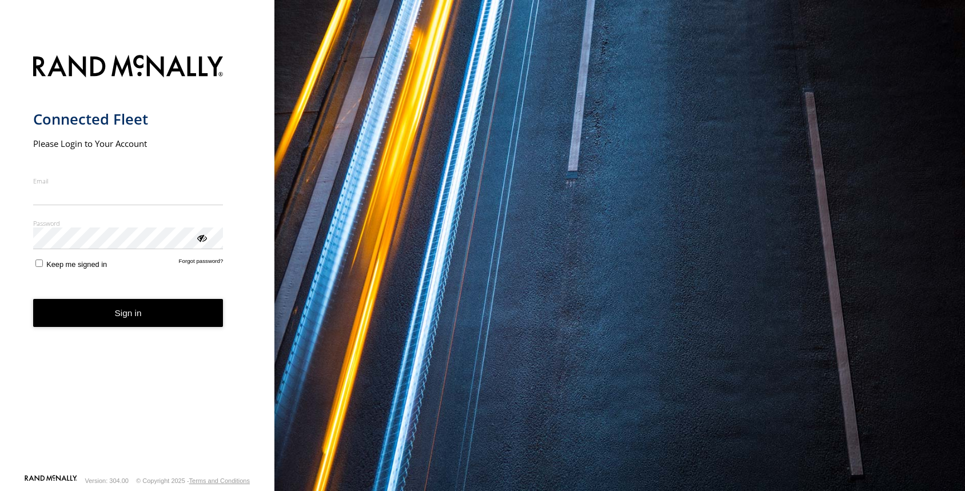
click at [86, 197] on input "Email" at bounding box center [128, 195] width 190 height 21
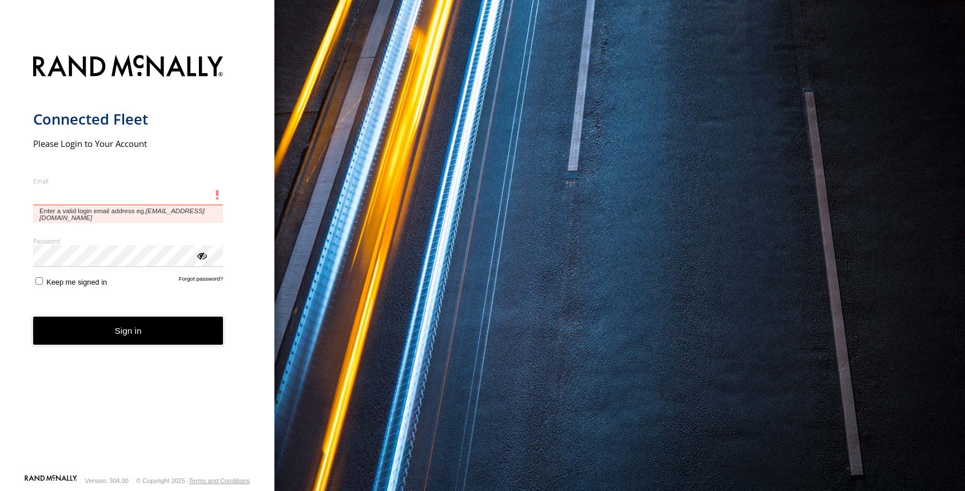
type input "**********"
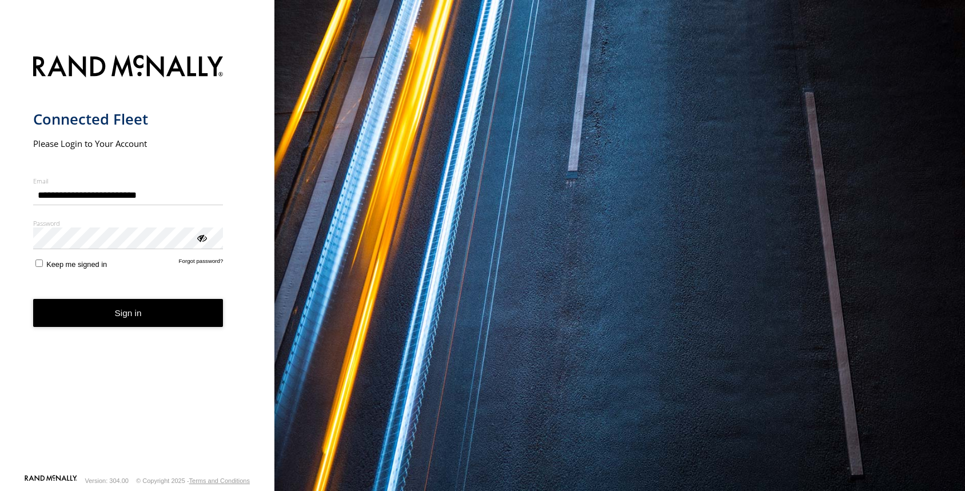
click at [129, 314] on button "Sign in" at bounding box center [128, 313] width 190 height 28
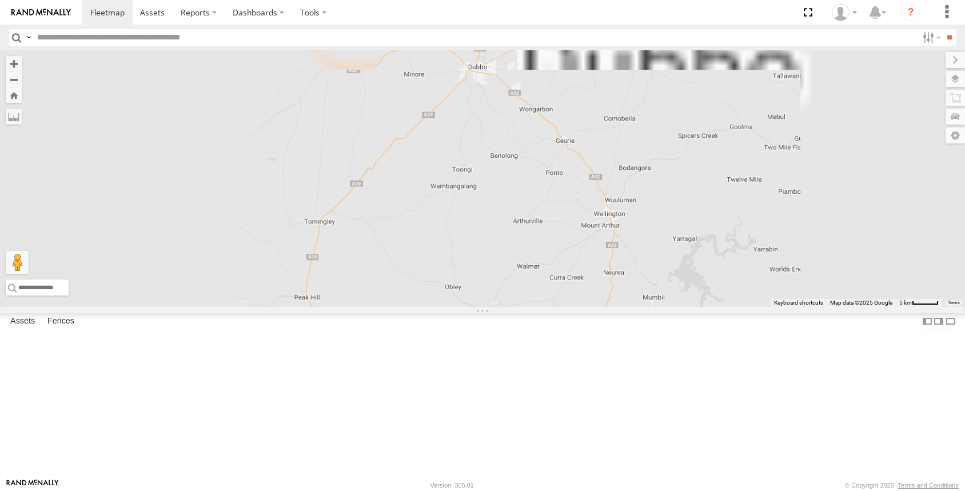
drag, startPoint x: 669, startPoint y: 324, endPoint x: 659, endPoint y: 364, distance: 41.9
click at [664, 307] on div "Darcy Furnell - NEW ute Matt Harding" at bounding box center [482, 178] width 965 height 257
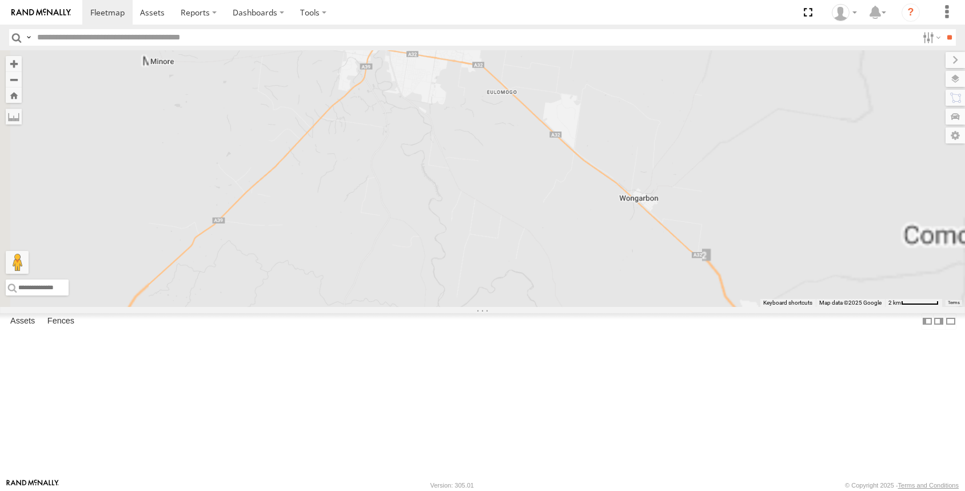
drag, startPoint x: 600, startPoint y: 261, endPoint x: 609, endPoint y: 330, distance: 69.1
click at [604, 307] on div "Darcy Furnell - NEW ute Matt Harding" at bounding box center [482, 178] width 965 height 257
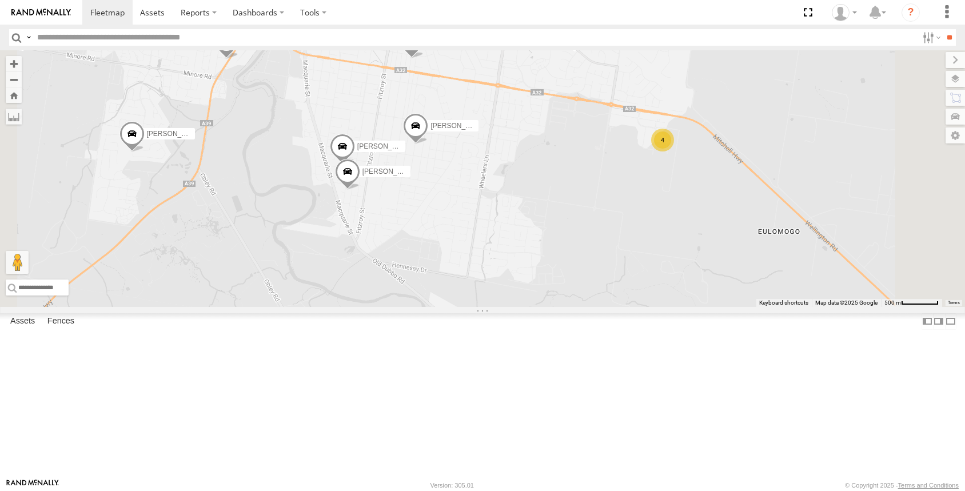
drag, startPoint x: 537, startPoint y: 329, endPoint x: 586, endPoint y: 326, distance: 49.8
click at [586, 307] on div "Darcy Furnell - NEW ute Matt Harding Jack Parker MJ Williamson Billy Richardson…" at bounding box center [482, 178] width 965 height 257
